Goal: Information Seeking & Learning: Learn about a topic

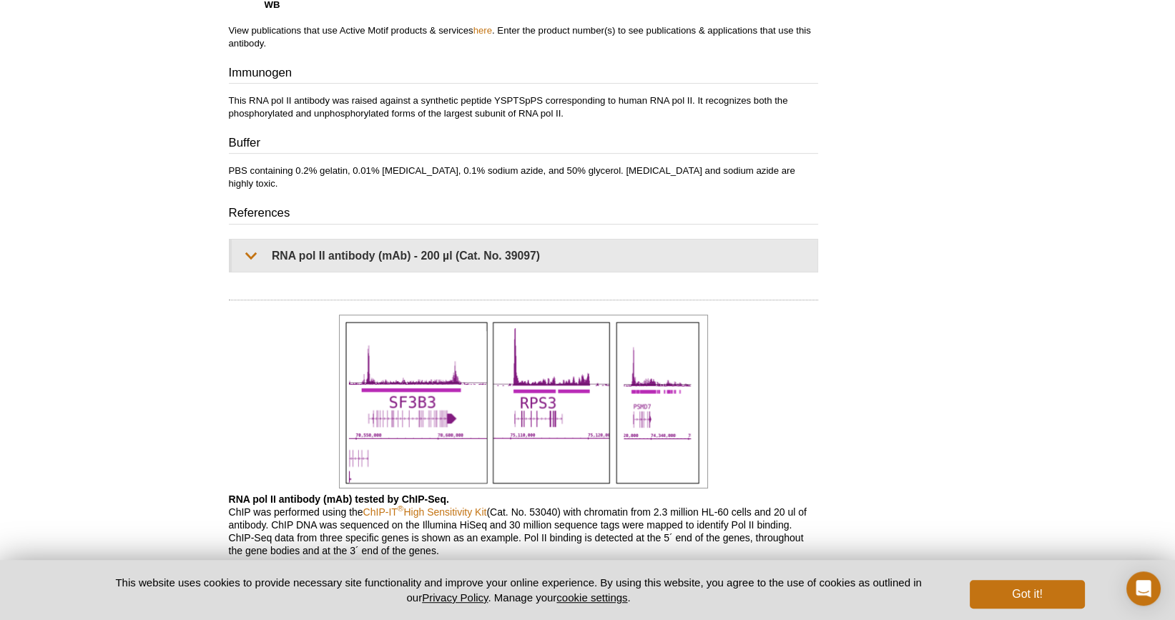
scroll to position [783, 0]
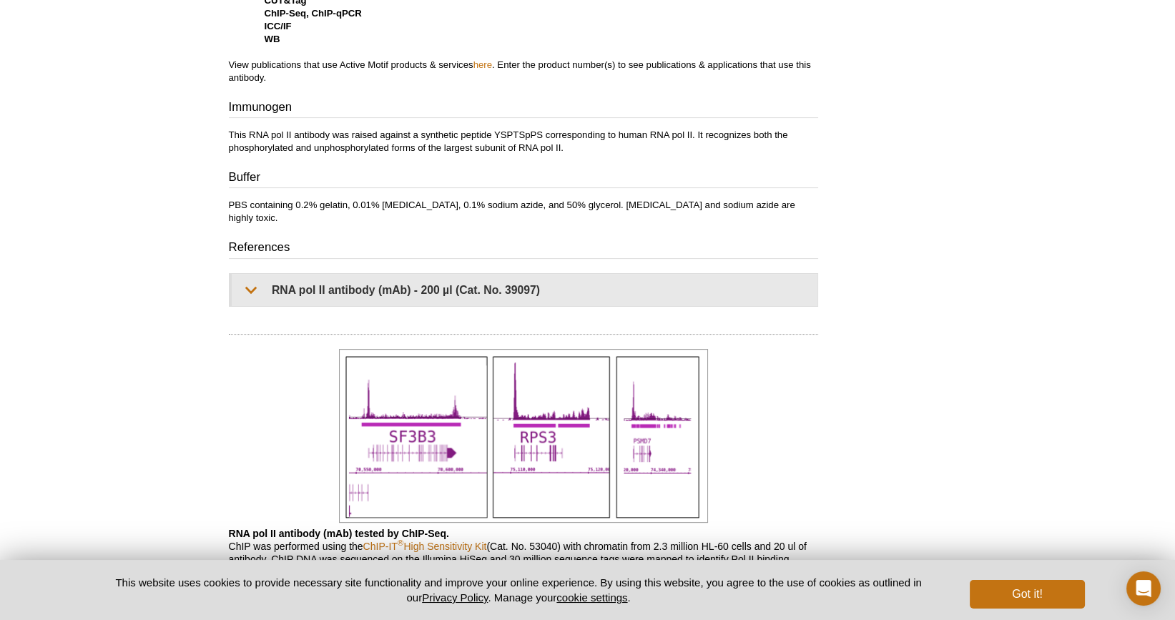
click at [421, 131] on p "This RNA pol II antibody was raised against a synthetic peptide YSPTSpPS corres…" at bounding box center [523, 142] width 589 height 26
drag, startPoint x: 421, startPoint y: 131, endPoint x: 621, endPoint y: 160, distance: 202.4
click at [620, 160] on div "Application Notes Applications Validated by Active Motif: ChIP: 10 µl per ChIP …" at bounding box center [523, 48] width 589 height 516
click at [622, 160] on div "Application Notes Applications Validated by Active Motif: ChIP: 10 µl per ChIP …" at bounding box center [523, 48] width 589 height 516
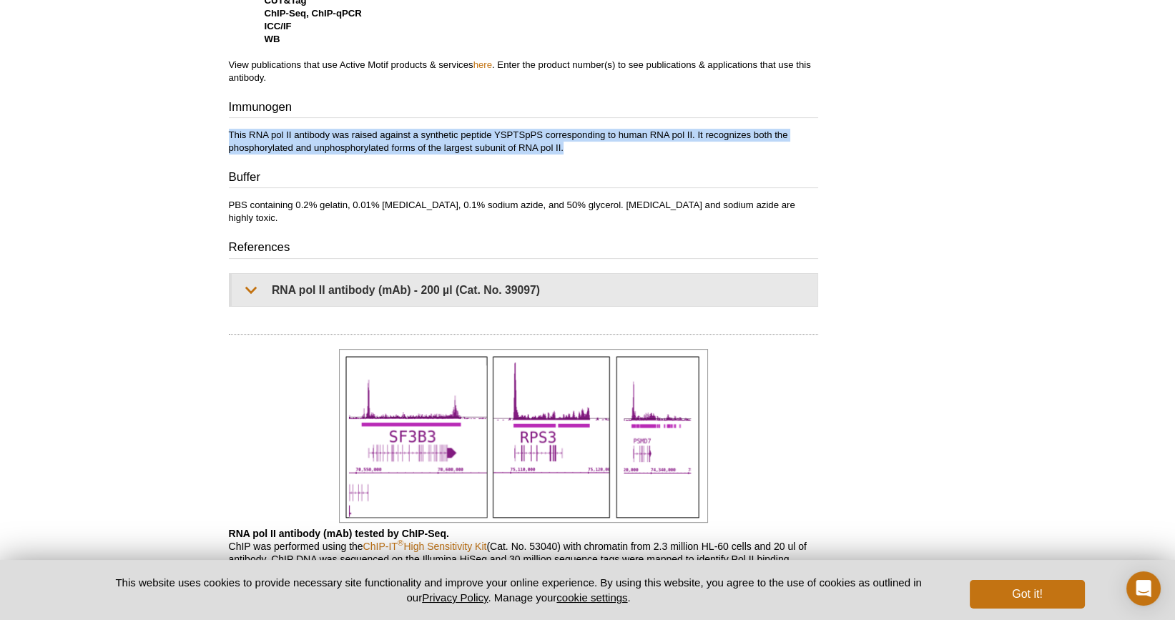
drag, startPoint x: 696, startPoint y: 152, endPoint x: 228, endPoint y: 122, distance: 468.7
click at [228, 122] on div "Feedback Print RNA [PERSON_NAME] antibody (mAb) RRID: AB_2732926 Clone: 4H8 Ali…" at bounding box center [520, 364] width 596 height 2068
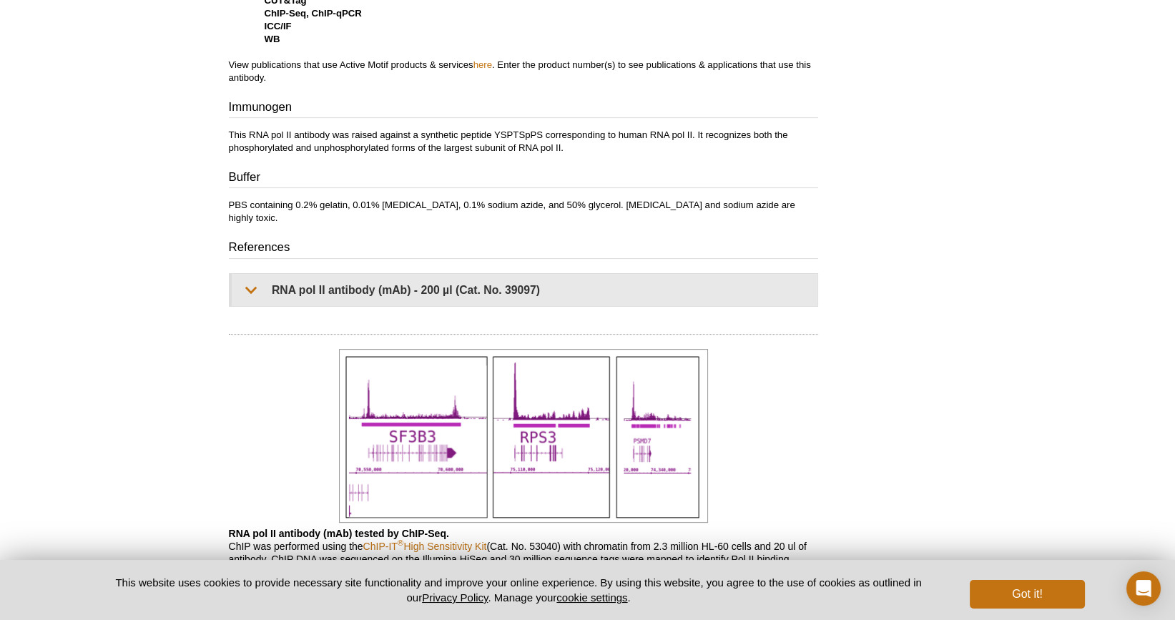
click at [228, 122] on div "Feedback Print RNA [PERSON_NAME] antibody (mAb) RRID: AB_2732926 Clone: 4H8 Ali…" at bounding box center [520, 364] width 596 height 2068
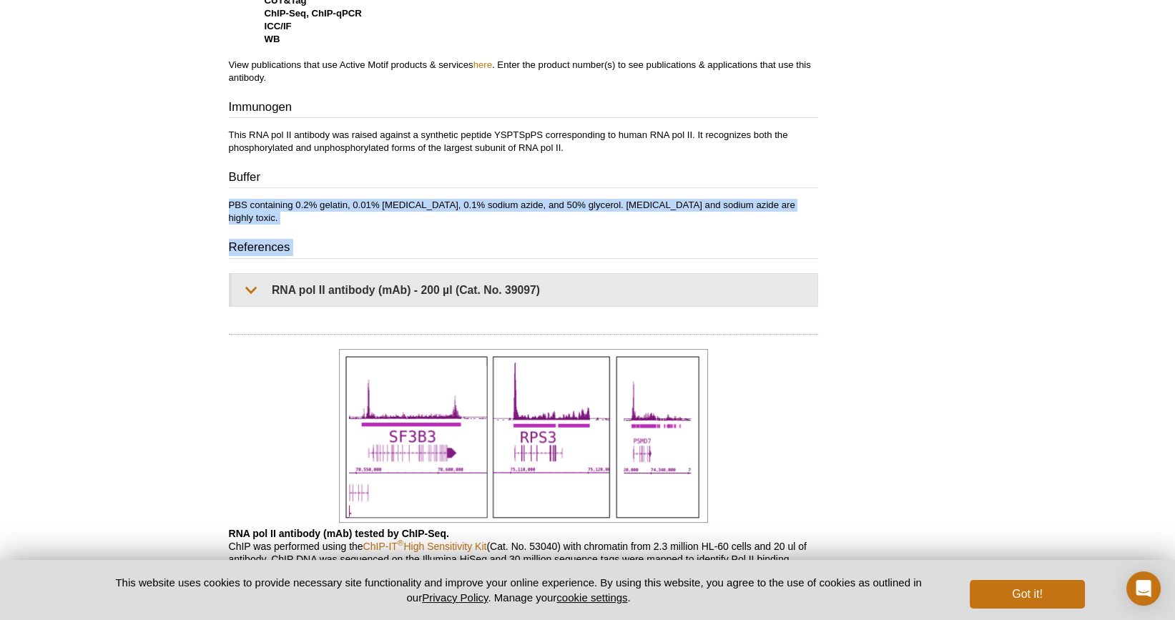
drag, startPoint x: 196, startPoint y: 142, endPoint x: 745, endPoint y: 174, distance: 550.2
click at [745, 174] on div "Active Motif Logo Enabling Epigenetics Research 0 Search Skip to content Active…" at bounding box center [587, 386] width 1175 height 2338
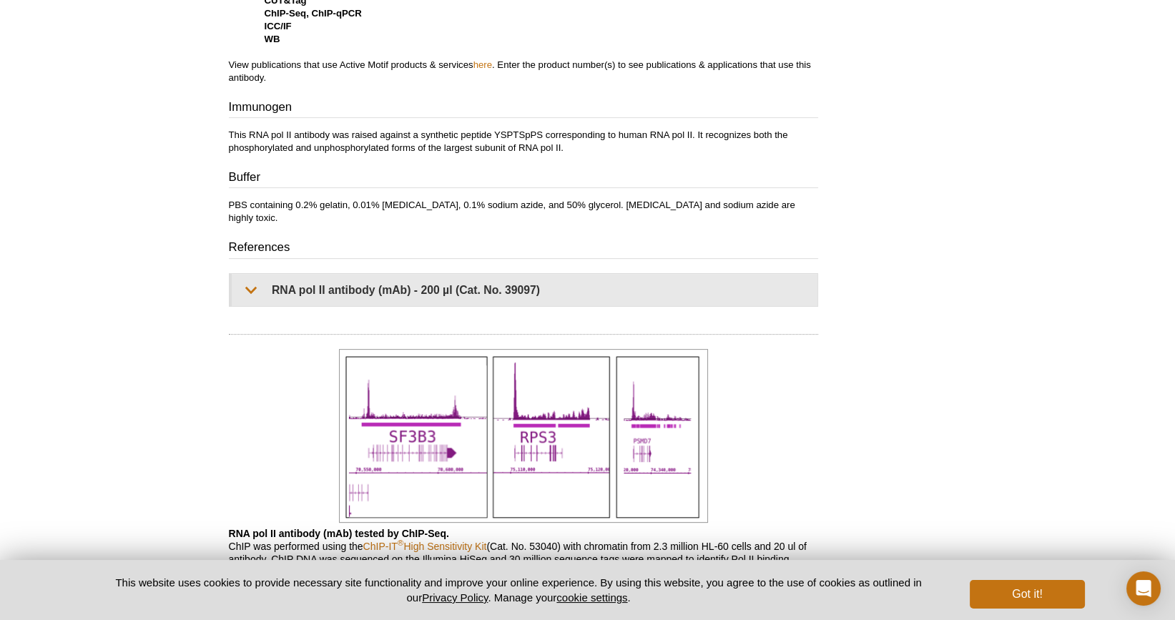
click at [745, 174] on h3 "Buffer" at bounding box center [523, 179] width 589 height 20
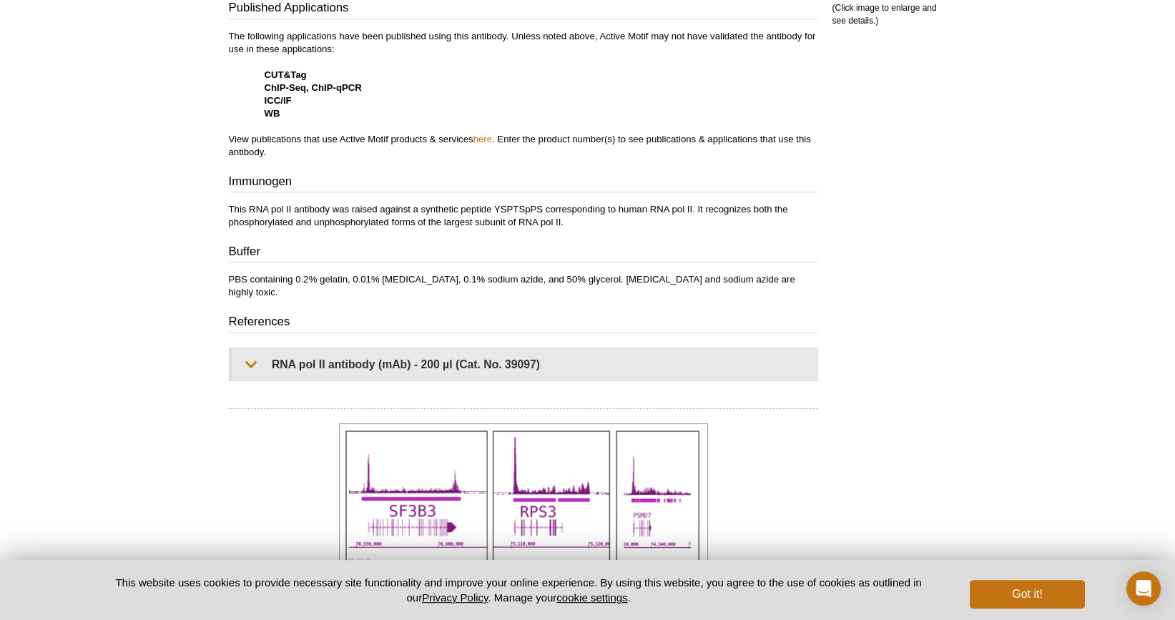
scroll to position [712, 0]
